Goal: Transaction & Acquisition: Subscribe to service/newsletter

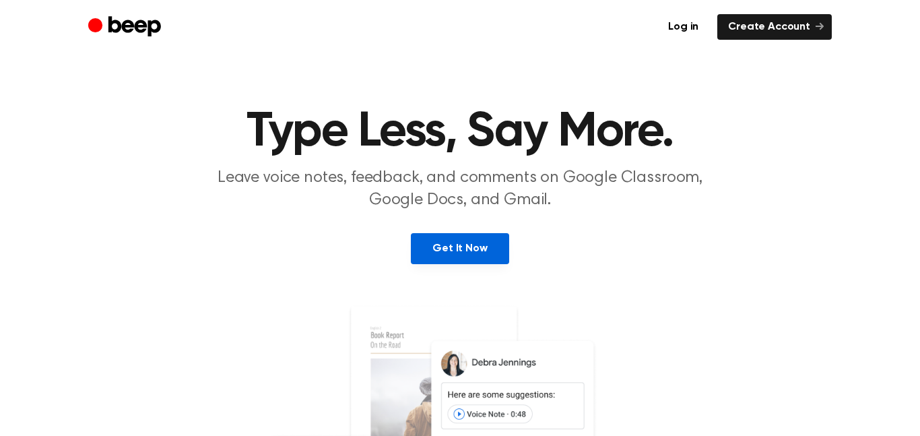
click at [442, 241] on link "Get It Now" at bounding box center [460, 248] width 98 height 31
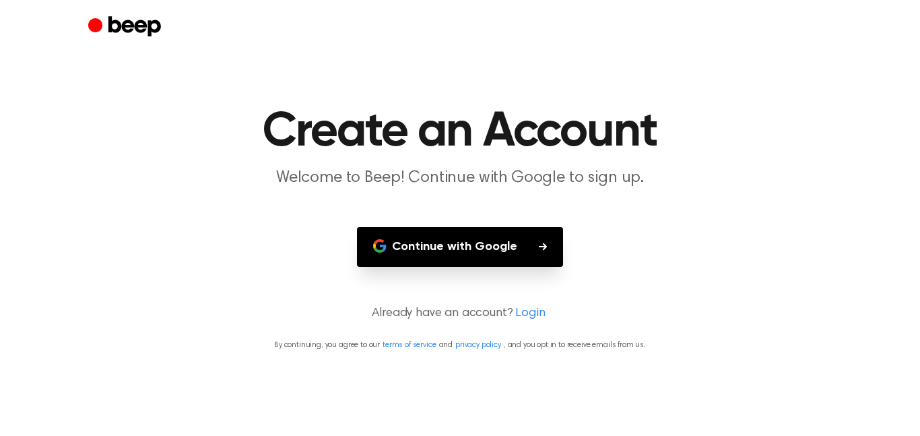
click at [442, 241] on button "Continue with Google" at bounding box center [460, 247] width 206 height 40
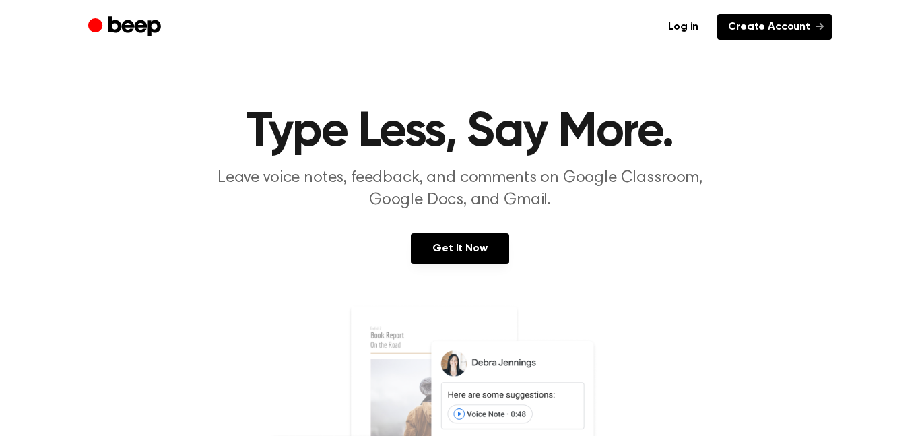
click at [734, 18] on link "Create Account" at bounding box center [775, 27] width 115 height 26
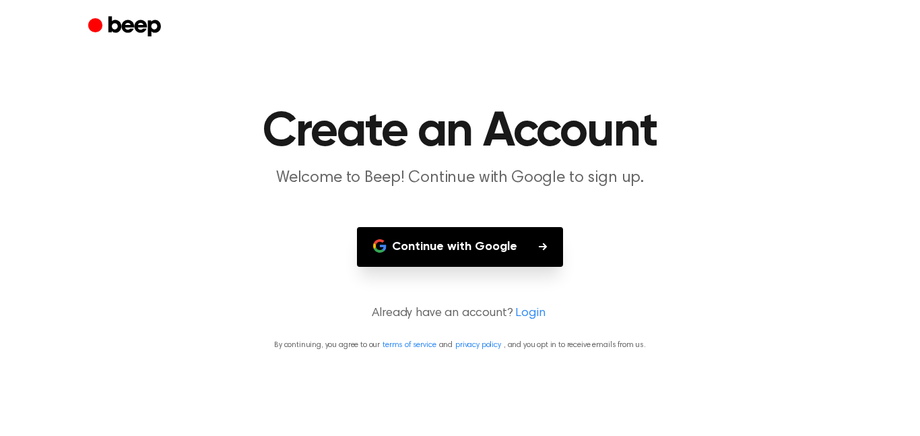
click at [524, 237] on button "Continue with Google" at bounding box center [460, 247] width 206 height 40
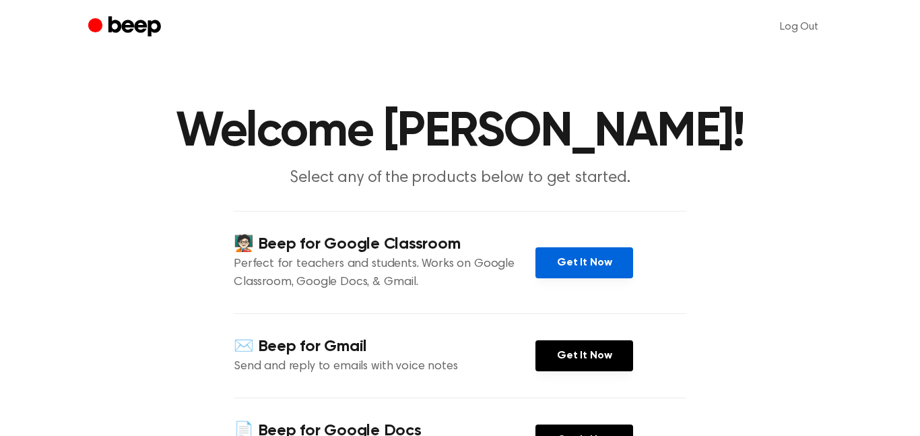
click at [588, 253] on link "Get It Now" at bounding box center [585, 262] width 98 height 31
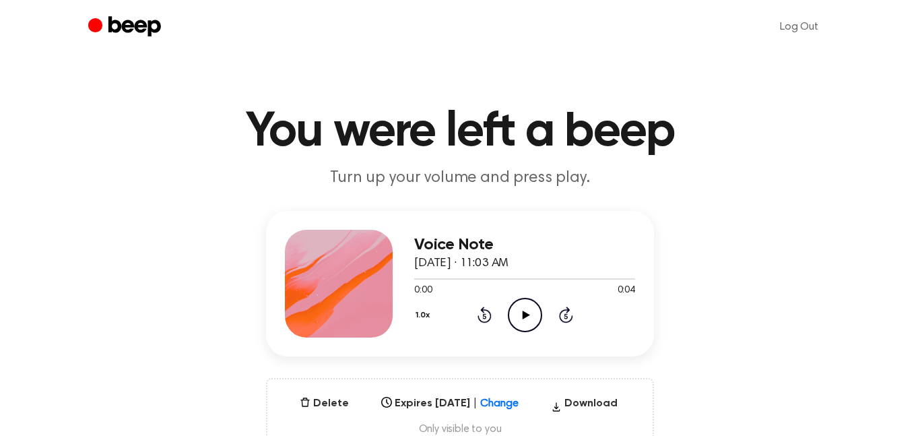
click at [518, 317] on icon "Play Audio" at bounding box center [525, 315] width 34 height 34
